Goal: Use online tool/utility: Utilize a website feature to perform a specific function

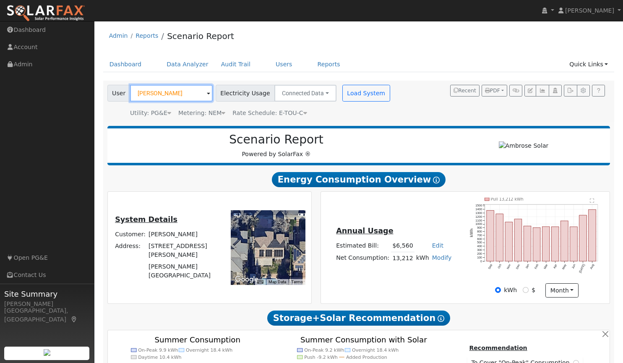
click at [184, 98] on input "[PERSON_NAME]" at bounding box center [171, 93] width 83 height 17
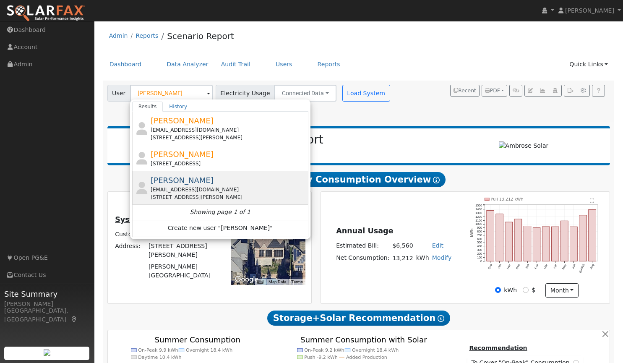
click at [171, 181] on span "[PERSON_NAME]" at bounding box center [182, 180] width 63 height 9
type input "[PERSON_NAME]"
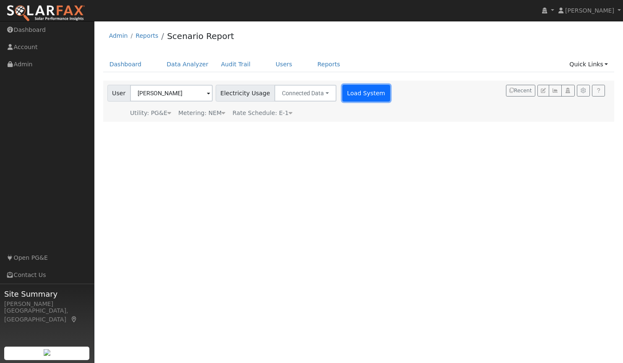
click at [349, 94] on button "Load System" at bounding box center [366, 93] width 48 height 17
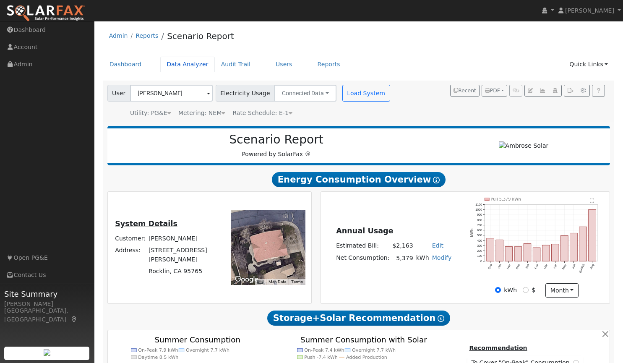
click at [183, 61] on link "Data Analyzer" at bounding box center [187, 65] width 55 height 16
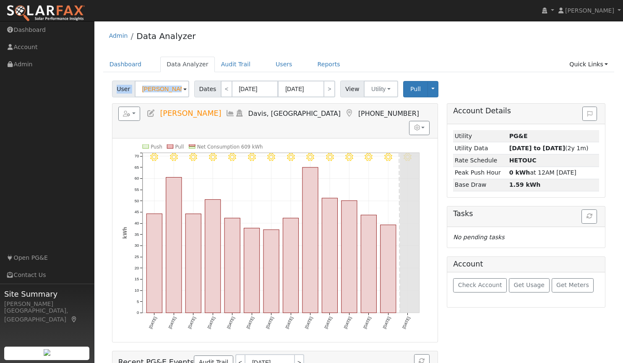
drag, startPoint x: 181, startPoint y: 88, endPoint x: 109, endPoint y: 86, distance: 71.8
click at [109, 86] on div "User Diane Mcelhern Account Default Account Default Account 5718 Guthrie Place,…" at bounding box center [358, 271] width 511 height 387
click at [172, 94] on input "[PERSON_NAME]" at bounding box center [162, 89] width 55 height 17
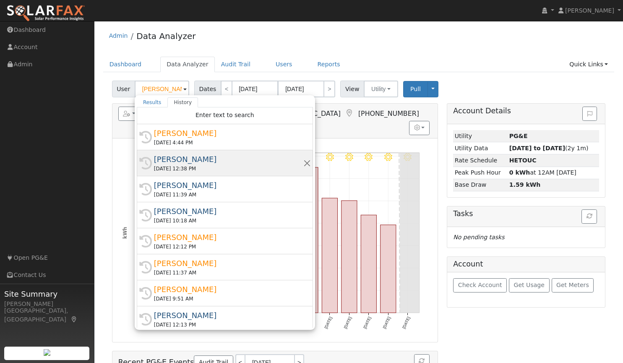
click at [173, 158] on div "[PERSON_NAME]" at bounding box center [228, 159] width 149 height 11
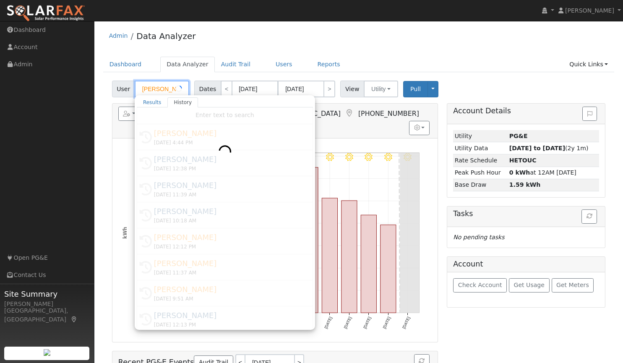
type input "[PERSON_NAME]"
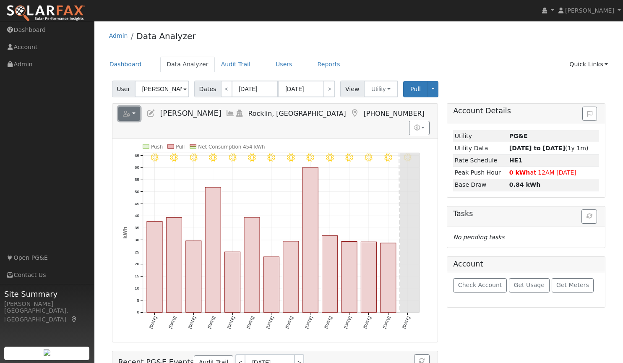
click at [130, 114] on icon "button" at bounding box center [127, 114] width 8 height 6
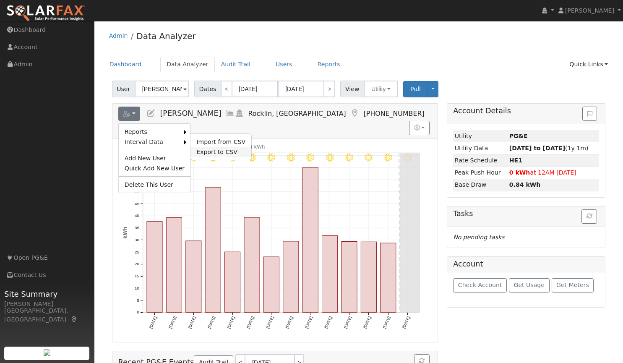
click at [203, 151] on link "Export to CSV" at bounding box center [220, 152] width 61 height 10
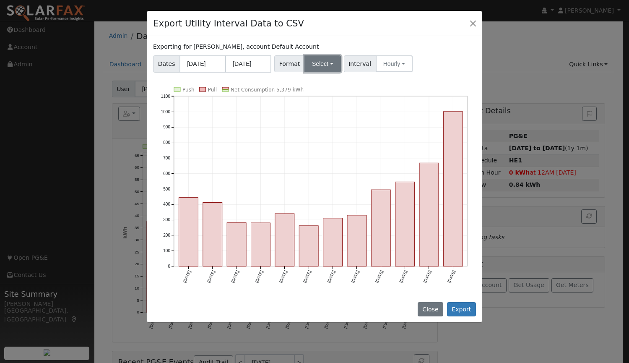
click at [318, 62] on button "Select" at bounding box center [322, 63] width 36 height 17
click at [328, 135] on link "Aurora" at bounding box center [332, 136] width 60 height 12
click at [380, 60] on button "Hourly" at bounding box center [395, 63] width 37 height 17
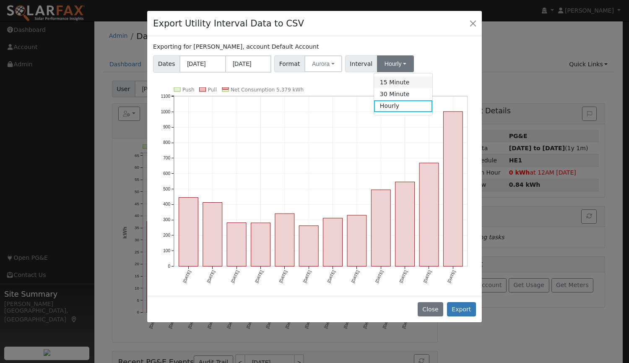
click at [382, 82] on link "15 Minute" at bounding box center [403, 82] width 58 height 12
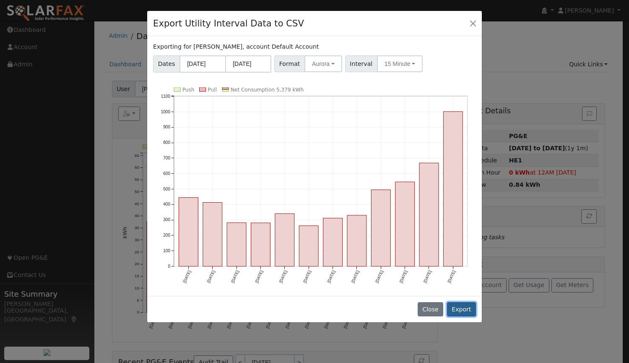
click at [462, 312] on button "Export" at bounding box center [461, 309] width 29 height 14
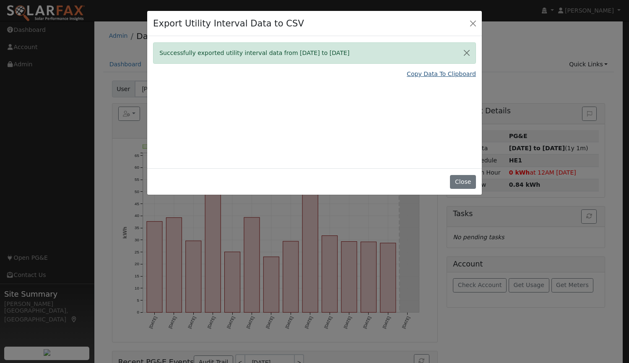
click at [427, 75] on link "Copy Data To Clipboard" at bounding box center [441, 74] width 69 height 9
click at [460, 187] on button "Close" at bounding box center [463, 182] width 26 height 14
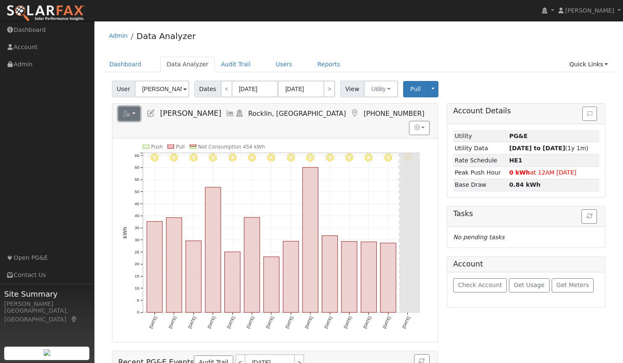
click at [128, 113] on icon "button" at bounding box center [127, 114] width 8 height 6
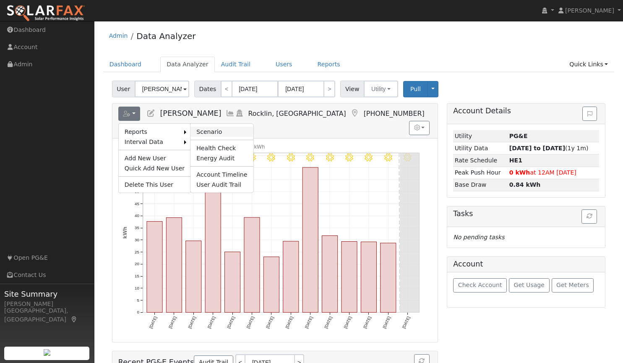
click at [199, 133] on link "Scenario" at bounding box center [221, 132] width 62 height 10
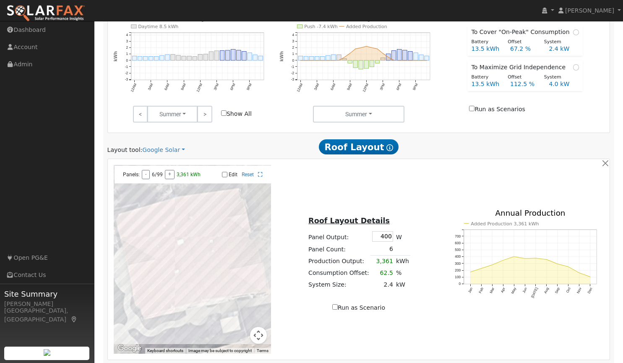
scroll to position [432, 0]
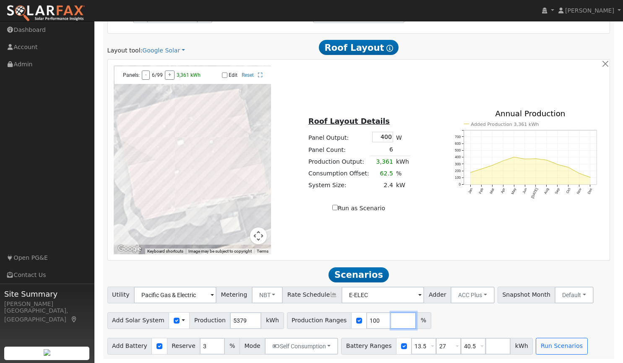
click at [391, 318] on input "number" at bounding box center [403, 320] width 25 height 17
type input "182"
click at [537, 347] on button "Run Scenarios" at bounding box center [562, 346] width 52 height 17
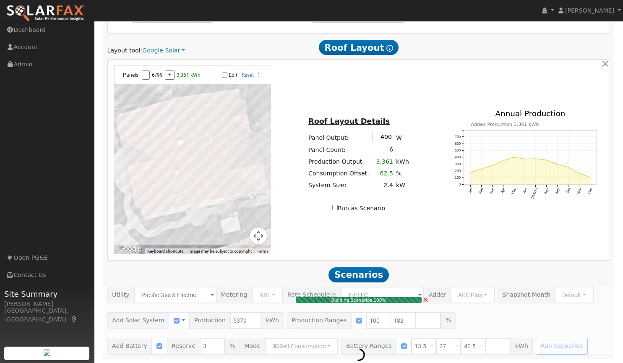
type input "6.5"
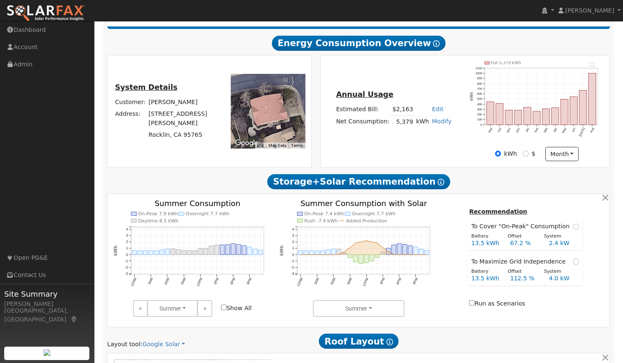
scroll to position [135, 0]
